Goal: Find specific page/section: Find specific page/section

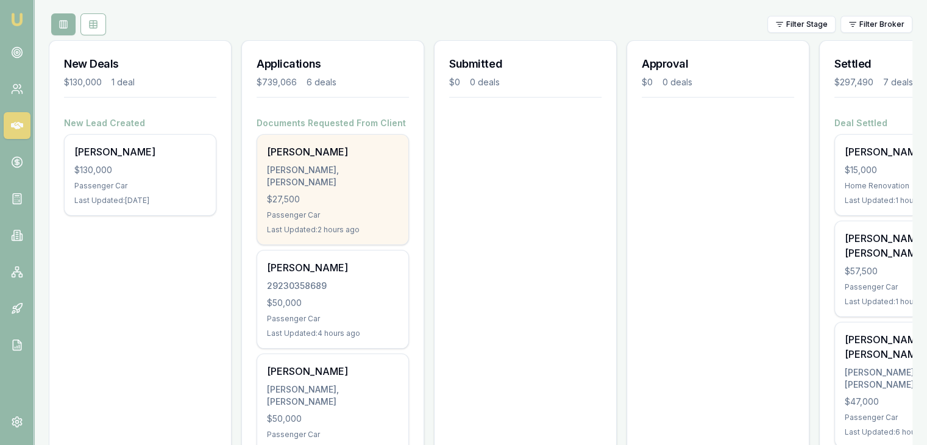
scroll to position [199, 0]
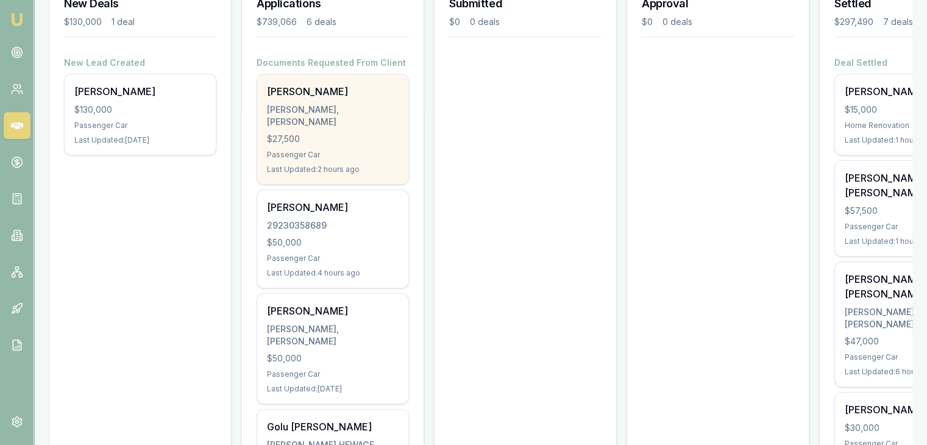
click at [332, 118] on div "Arath patel PATEL, ARATH KIRTIKUMAR $27,500 Passenger Car Last Updated: 2 hours…" at bounding box center [332, 129] width 151 height 110
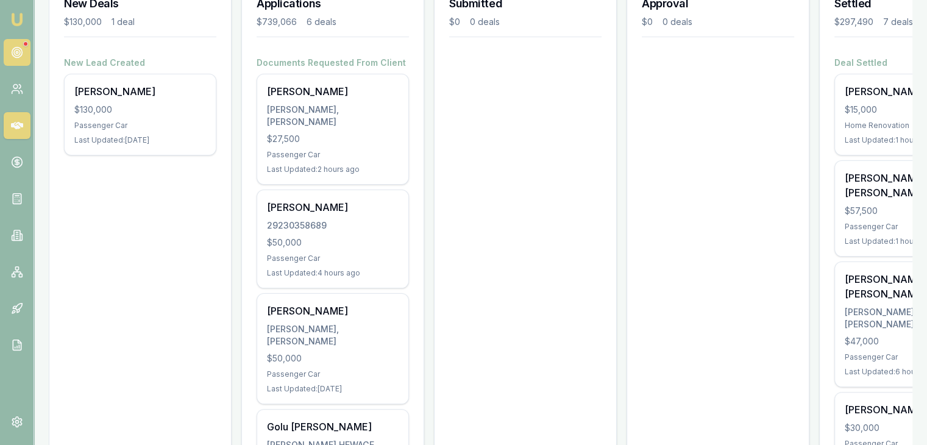
click at [15, 51] on circle at bounding box center [17, 52] width 6 height 6
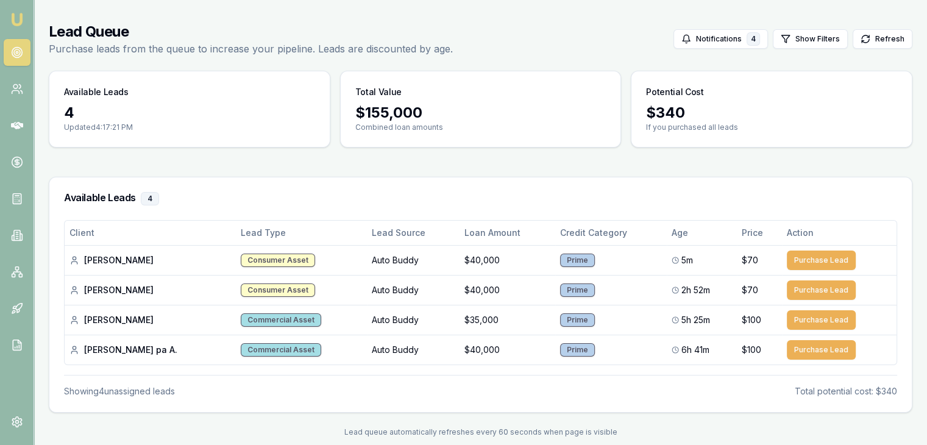
scroll to position [49, 0]
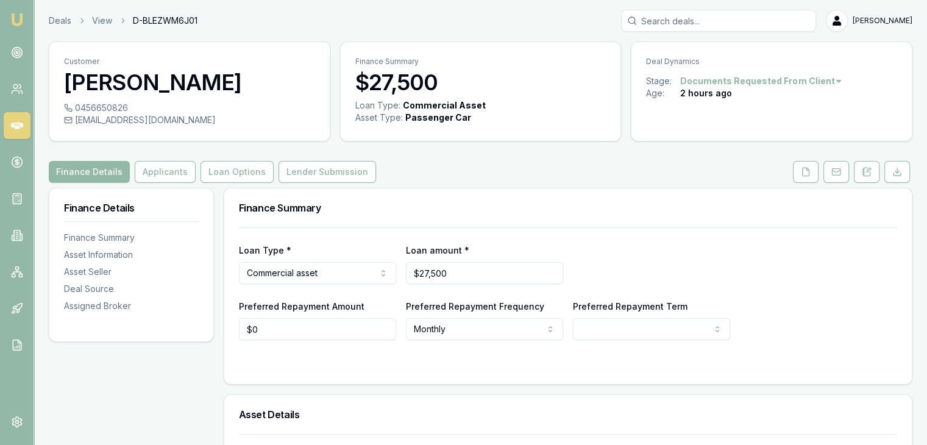
click at [10, 25] on img at bounding box center [17, 19] width 15 height 15
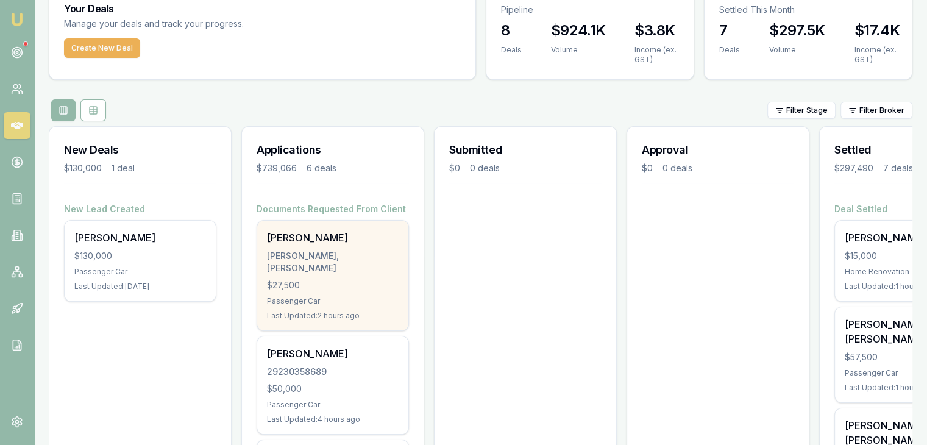
scroll to position [122, 0]
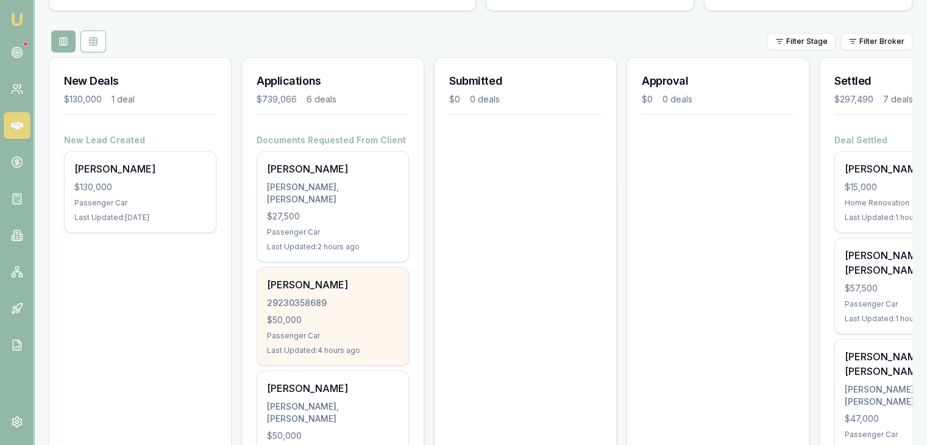
click at [319, 315] on div "Shruti Shamihoke 29230358689 $50,000 Passenger Car Last Updated: 4 hours ago" at bounding box center [332, 315] width 151 height 97
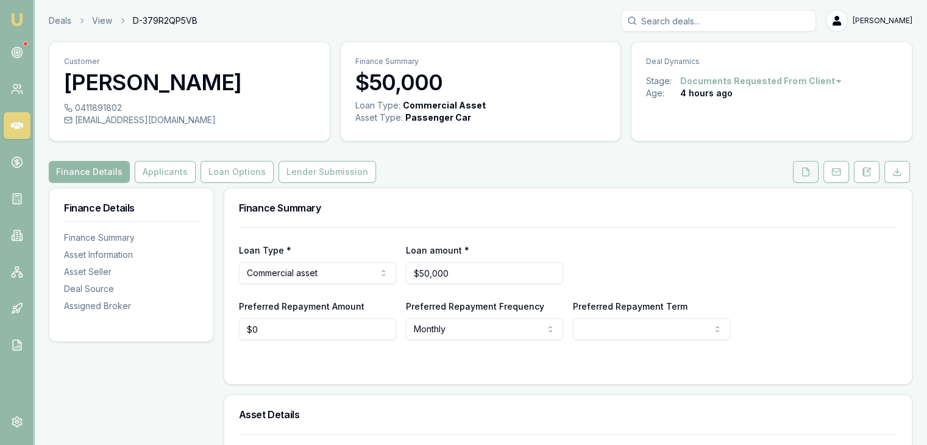
click at [806, 169] on icon at bounding box center [805, 172] width 10 height 10
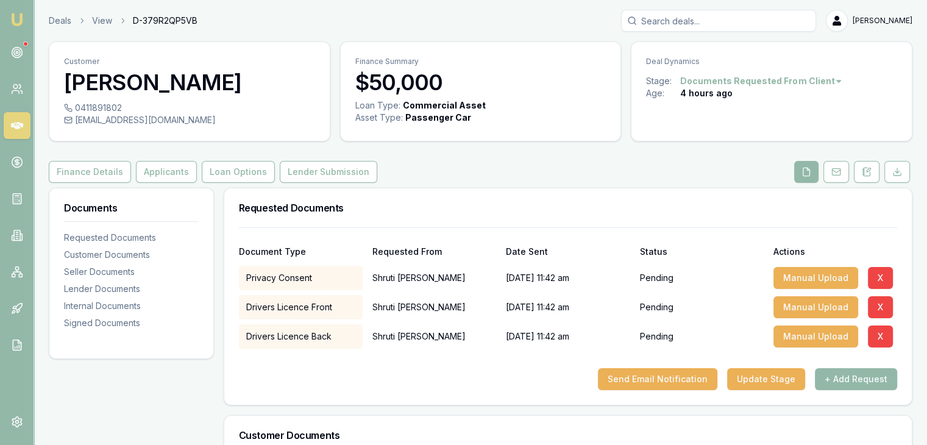
click at [802, 171] on icon at bounding box center [806, 172] width 10 height 10
